Goal: Task Accomplishment & Management: Use online tool/utility

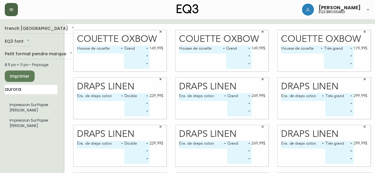
click at [13, 8] on icon "button" at bounding box center [11, 9] width 5 height 5
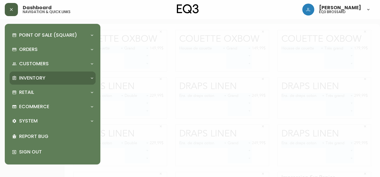
click at [29, 75] on p "Inventory" at bounding box center [32, 78] width 26 height 7
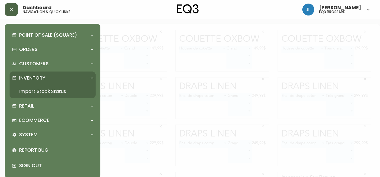
click at [43, 92] on link "Import Stock Status" at bounding box center [53, 92] width 86 height 14
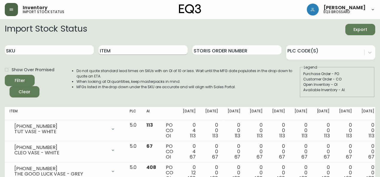
click at [111, 51] on input "Item" at bounding box center [143, 50] width 89 height 10
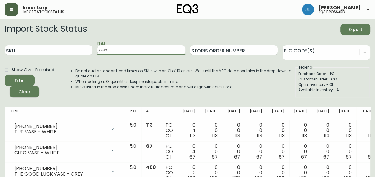
click at [5, 75] on button "Filter" at bounding box center [20, 80] width 30 height 11
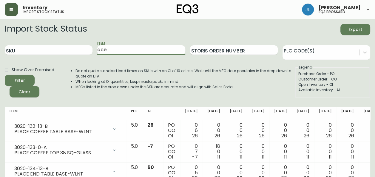
drag, startPoint x: 109, startPoint y: 50, endPoint x: 95, endPoint y: 51, distance: 14.3
click at [95, 51] on div "SKU Item ace Storis Order Number PLC Code(s)" at bounding box center [188, 50] width 366 height 19
click at [5, 75] on button "Filter" at bounding box center [20, 80] width 30 height 11
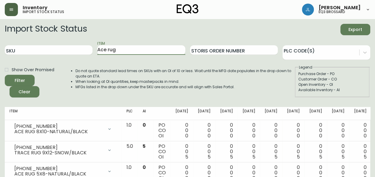
scroll to position [27, 0]
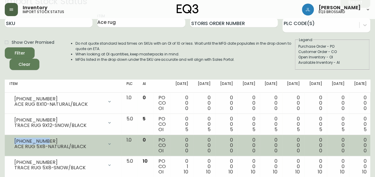
drag, startPoint x: 14, startPoint y: 140, endPoint x: 44, endPoint y: 142, distance: 29.9
click at [44, 142] on div "[PHONE_NUMBER]" at bounding box center [58, 141] width 89 height 5
copy div "[PHONE_NUMBER]"
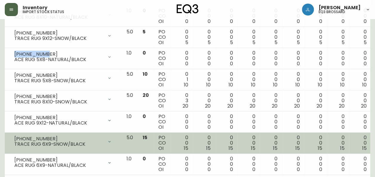
scroll to position [0, 0]
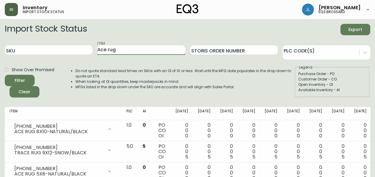
drag, startPoint x: 117, startPoint y: 50, endPoint x: 73, endPoint y: 62, distance: 45.6
click at [73, 62] on form "Import Stock Status Export SKU Item Ace rug Storis Order Number PLC Code(s) Sho…" at bounding box center [188, 61] width 366 height 74
click at [5, 75] on button "Filter" at bounding box center [20, 80] width 30 height 11
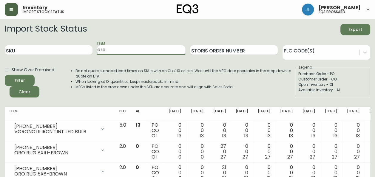
click at [100, 52] on input "oro" at bounding box center [141, 50] width 88 height 10
click at [5, 75] on button "Filter" at bounding box center [20, 80] width 30 height 11
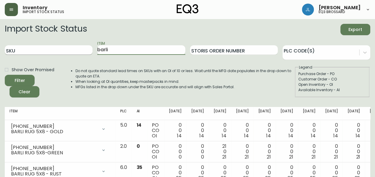
drag, startPoint x: 106, startPoint y: 48, endPoint x: 91, endPoint y: 49, distance: 15.3
click at [91, 49] on div "SKU Item barli Storis Order Number PLC Code(s)" at bounding box center [188, 50] width 366 height 19
type input "i"
type input "tundra"
click at [5, 75] on button "Filter" at bounding box center [20, 80] width 30 height 11
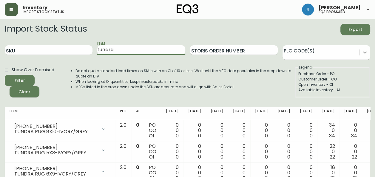
click at [362, 48] on div at bounding box center [365, 52] width 11 height 11
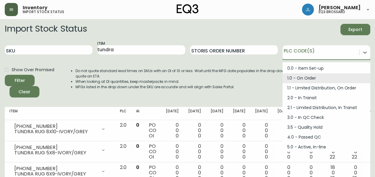
click at [310, 75] on div "1.0 - On Order" at bounding box center [327, 78] width 88 height 10
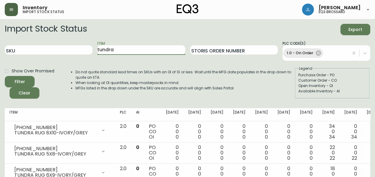
click at [124, 47] on input "tundra" at bounding box center [141, 50] width 88 height 10
click at [5, 76] on button "Filter" at bounding box center [20, 81] width 30 height 11
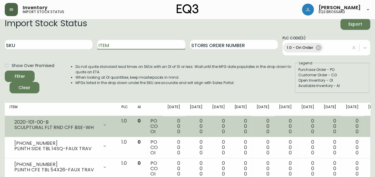
scroll to position [4, 0]
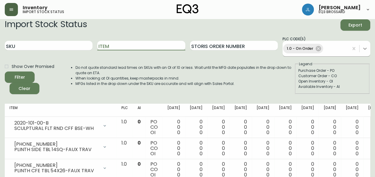
click at [367, 47] on icon at bounding box center [365, 49] width 6 height 6
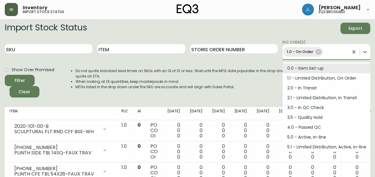
scroll to position [0, 0]
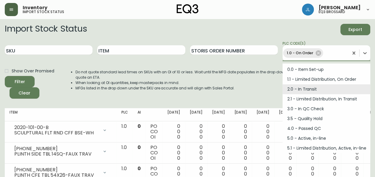
click at [306, 91] on div "2.0 - In Transit" at bounding box center [327, 90] width 88 height 10
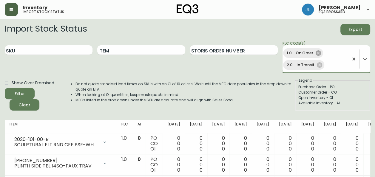
click at [317, 51] on icon at bounding box center [318, 52] width 5 height 5
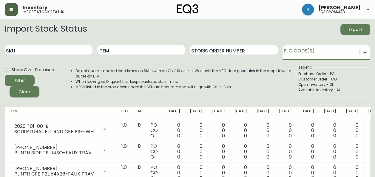
click at [366, 54] on icon at bounding box center [365, 53] width 6 height 6
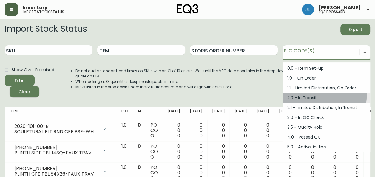
click at [301, 95] on div "2.0 - In Transit" at bounding box center [327, 98] width 88 height 10
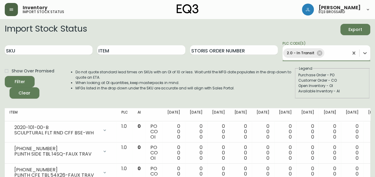
click at [5, 76] on button "Filter" at bounding box center [20, 81] width 30 height 11
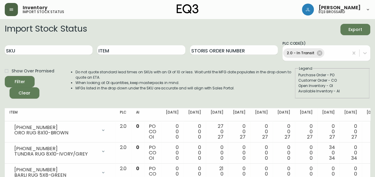
click at [11, 6] on button "button" at bounding box center [11, 9] width 13 height 13
